Goal: Check status: Check status

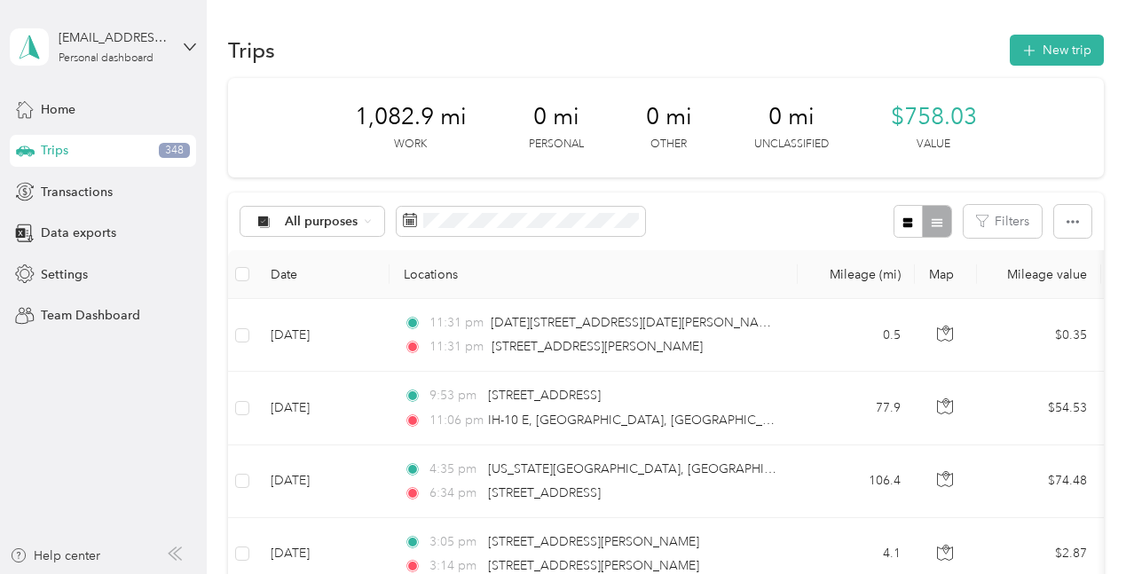
click at [723, 213] on div "All purposes Filters" at bounding box center [665, 221] width 875 height 58
drag, startPoint x: 96, startPoint y: 368, endPoint x: 249, endPoint y: 373, distance: 153.5
click at [114, 371] on aside "[EMAIL_ADDRESS][DOMAIN_NAME] Personal dashboard Home Trips 348 Transactions Dat…" at bounding box center [103, 287] width 207 height 574
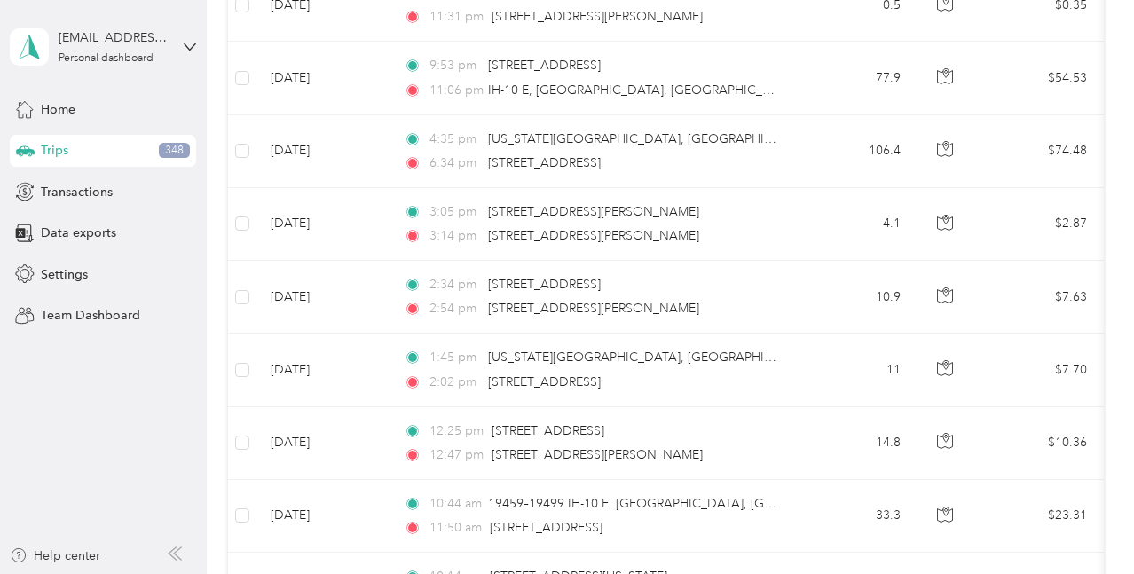
scroll to position [89, 0]
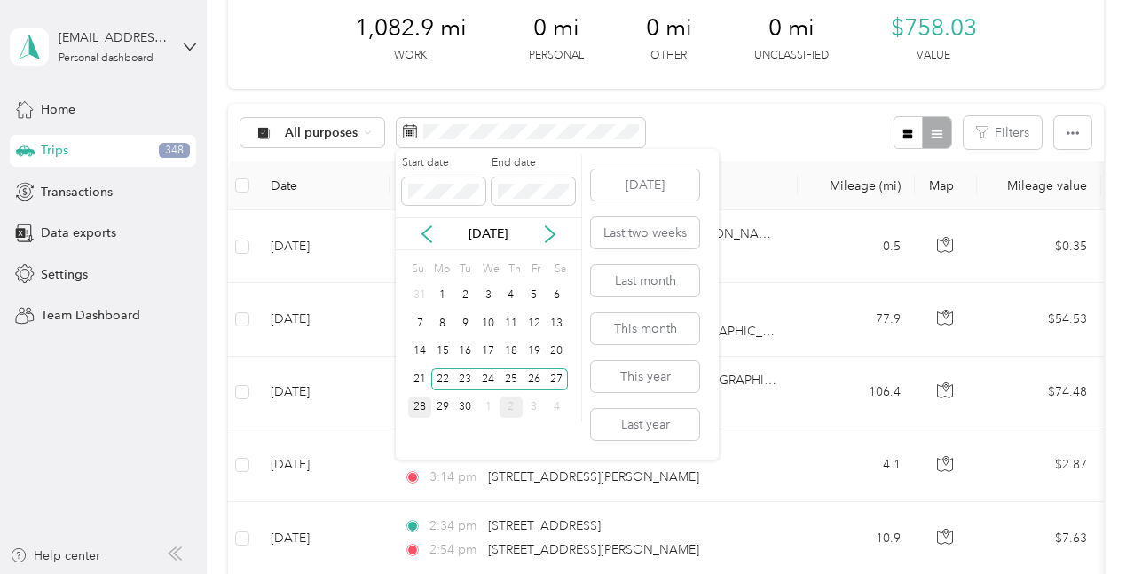
click at [416, 398] on div "28" at bounding box center [419, 407] width 23 height 22
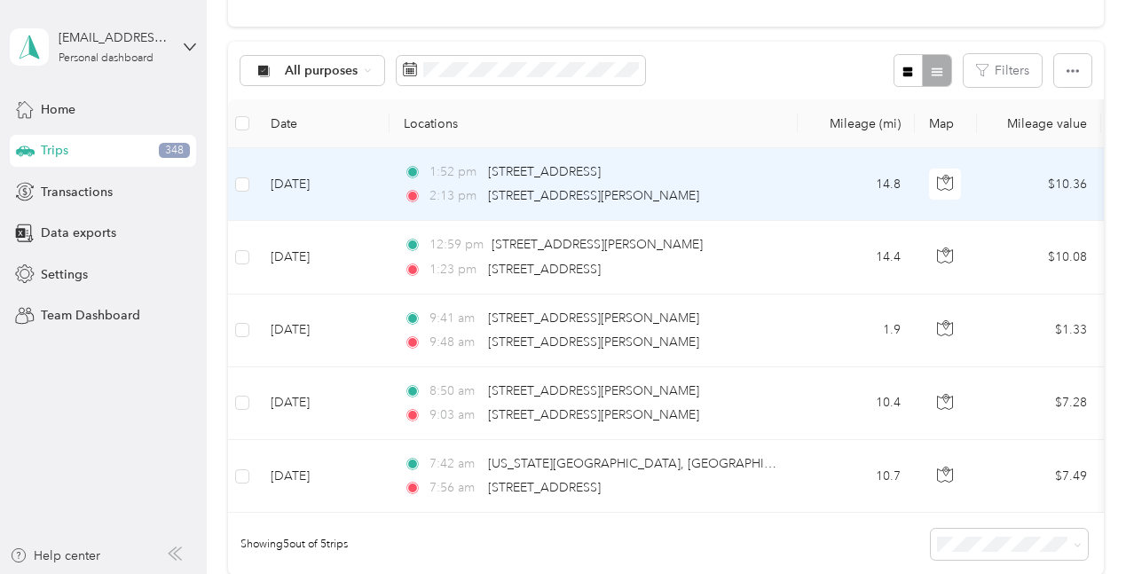
scroll to position [177, 0]
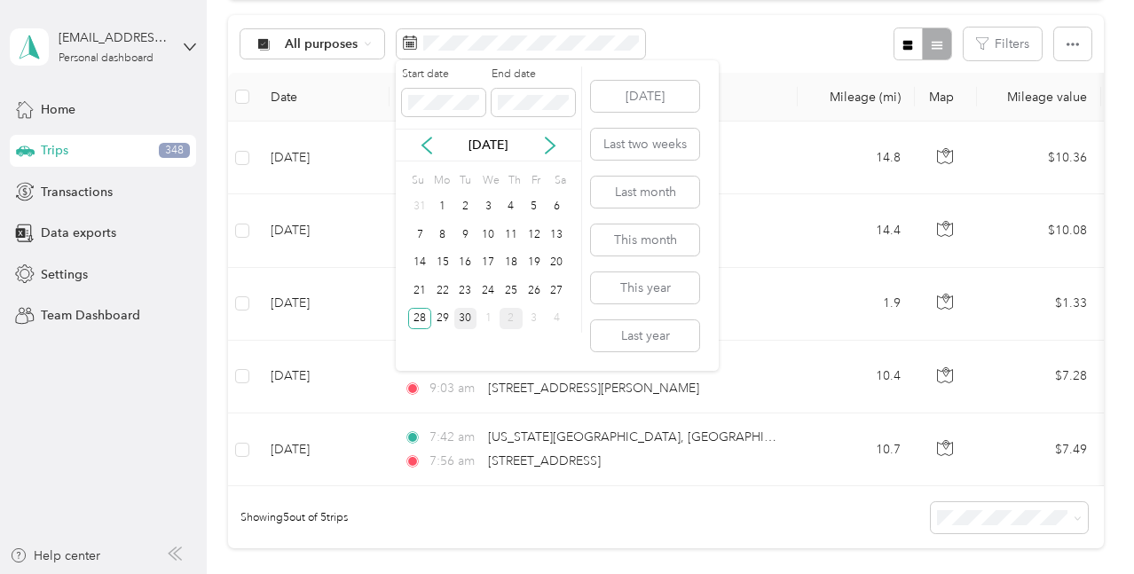
click at [465, 323] on div "30" at bounding box center [465, 319] width 23 height 22
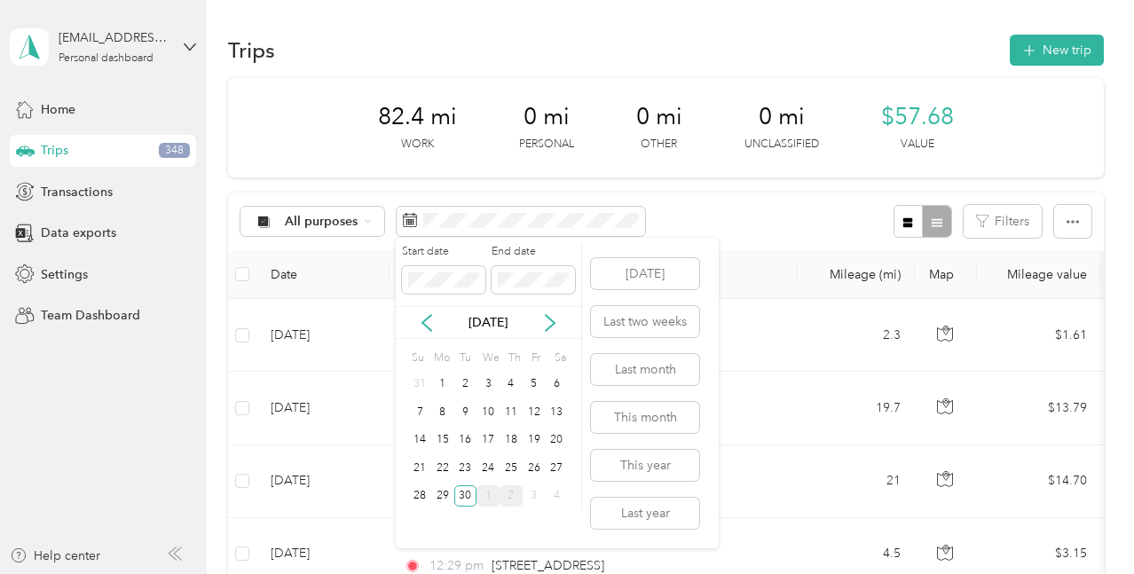
click at [490, 497] on div "1" at bounding box center [487, 496] width 23 height 22
click at [490, 497] on div "29" at bounding box center [487, 496] width 23 height 22
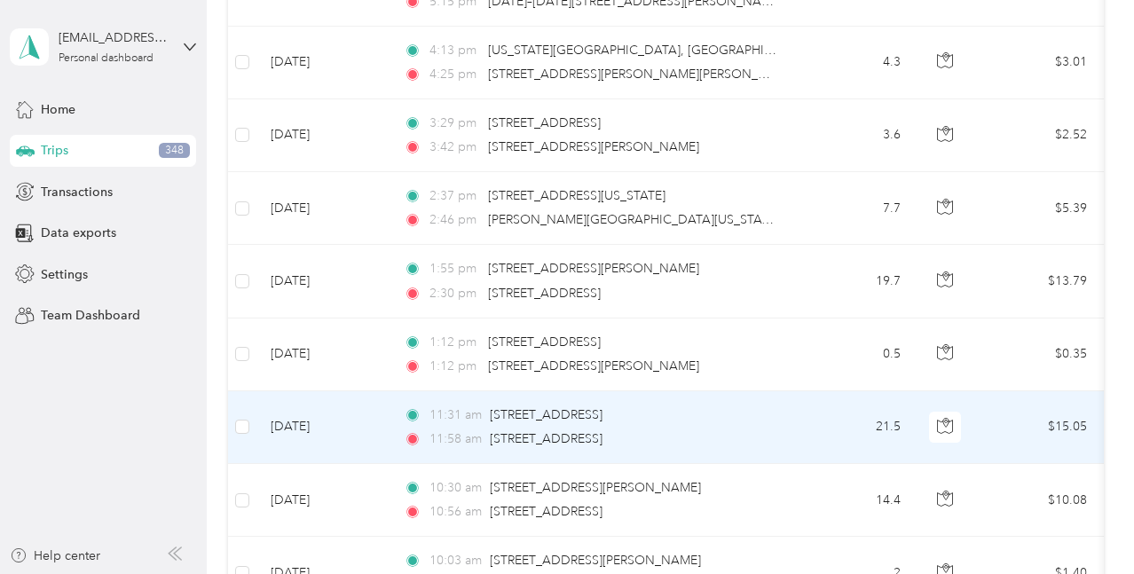
scroll to position [532, 0]
